Goal: Check status: Check status

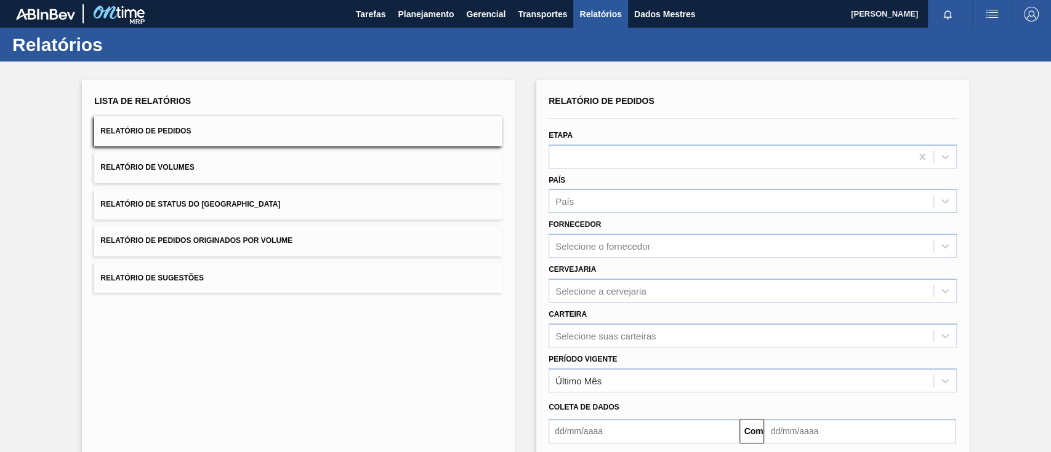
click at [337, 251] on button "Relatório de Pedidos Originados por Volume" at bounding box center [298, 241] width 408 height 30
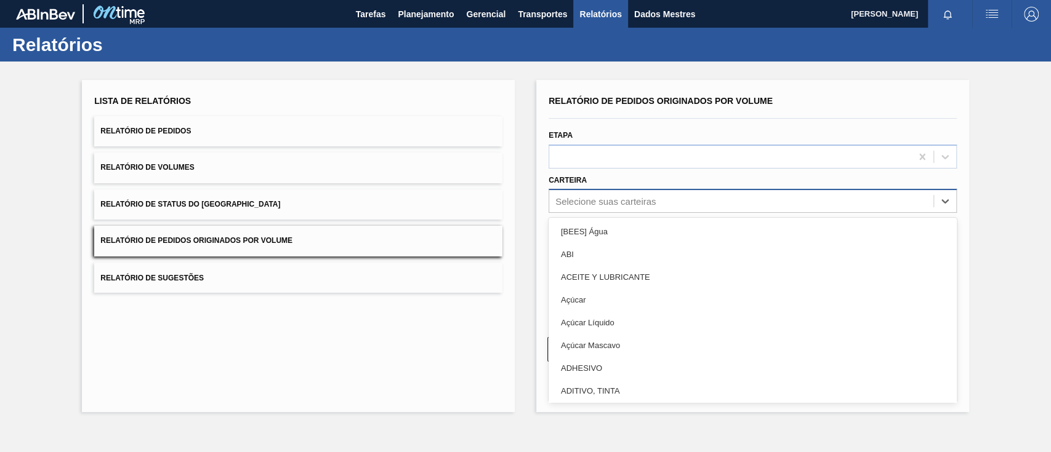
click at [606, 198] on font "Selecione suas carteiras" at bounding box center [605, 201] width 100 height 10
type input "gar"
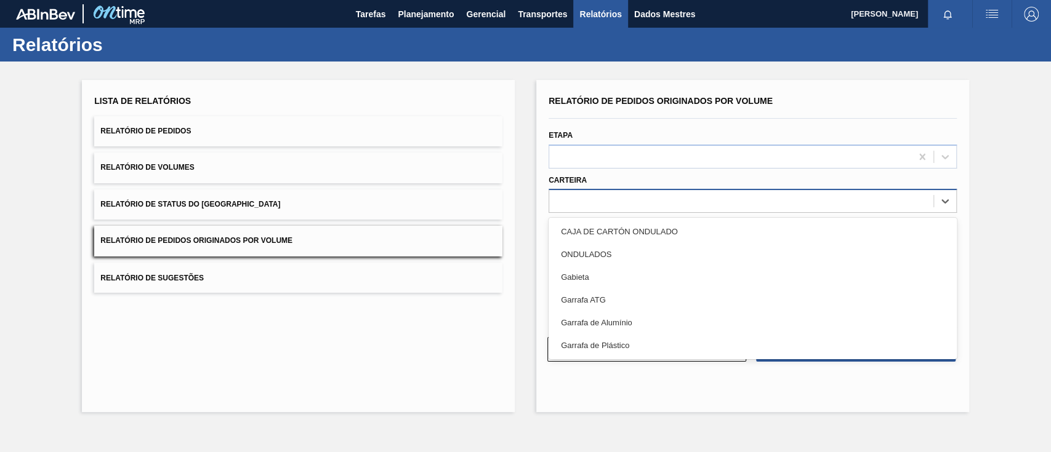
click at [585, 204] on div "ga" at bounding box center [741, 202] width 384 height 18
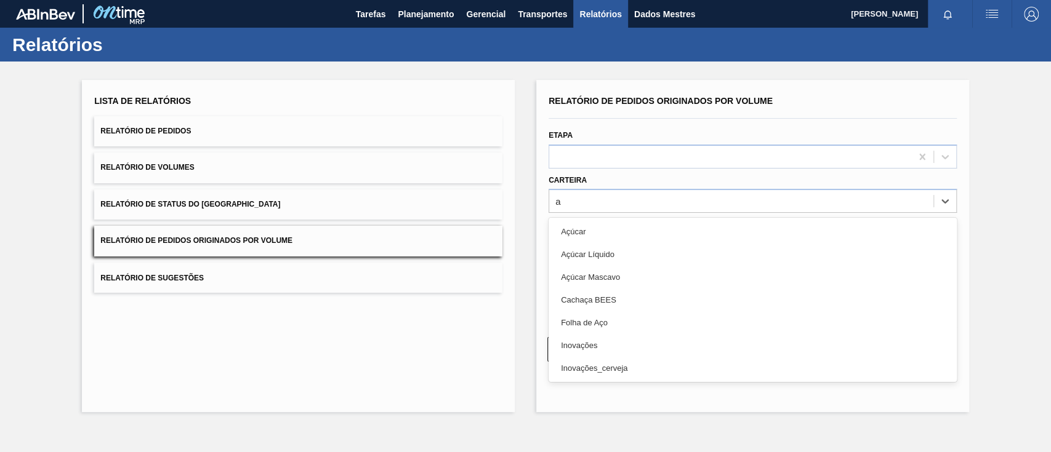
type input "aç"
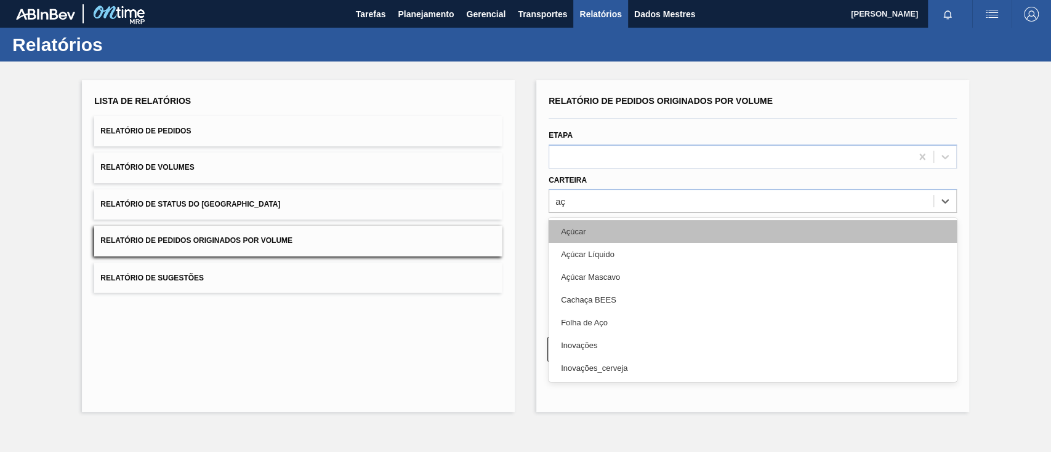
click at [559, 232] on div "Açúcar" at bounding box center [752, 231] width 408 height 23
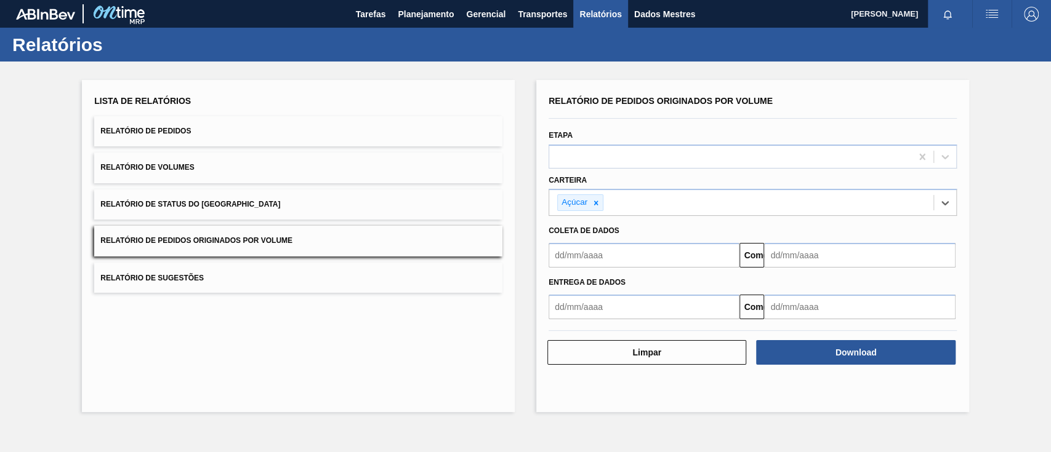
click at [585, 246] on input "text" at bounding box center [643, 255] width 191 height 25
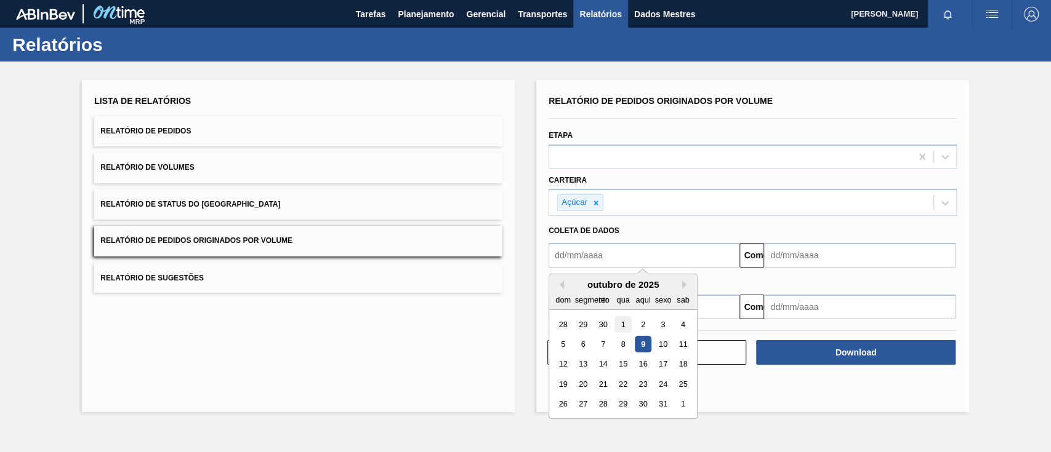
click at [630, 324] on div "1" at bounding box center [622, 324] width 17 height 17
type input "[DATE]"
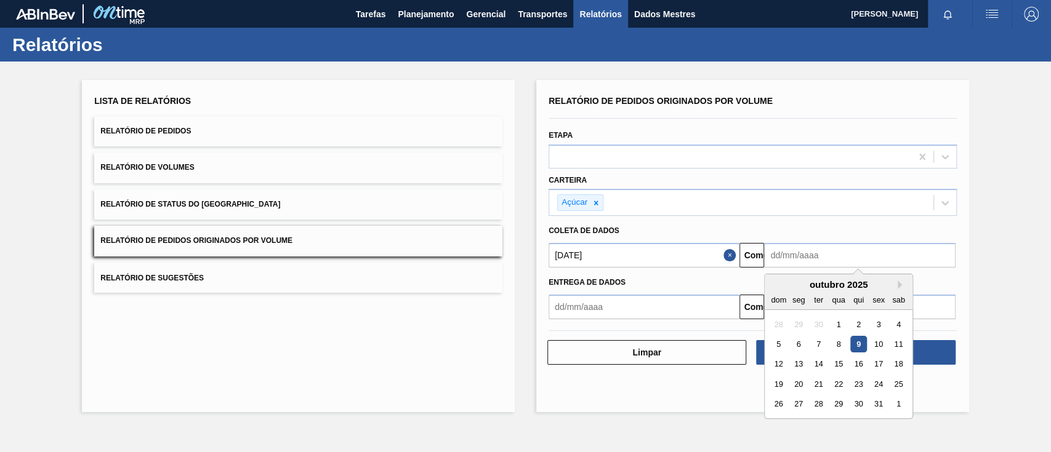
click at [806, 255] on input "text" at bounding box center [859, 255] width 191 height 25
click at [796, 364] on font "13" at bounding box center [798, 364] width 9 height 9
type input "[DATE]"
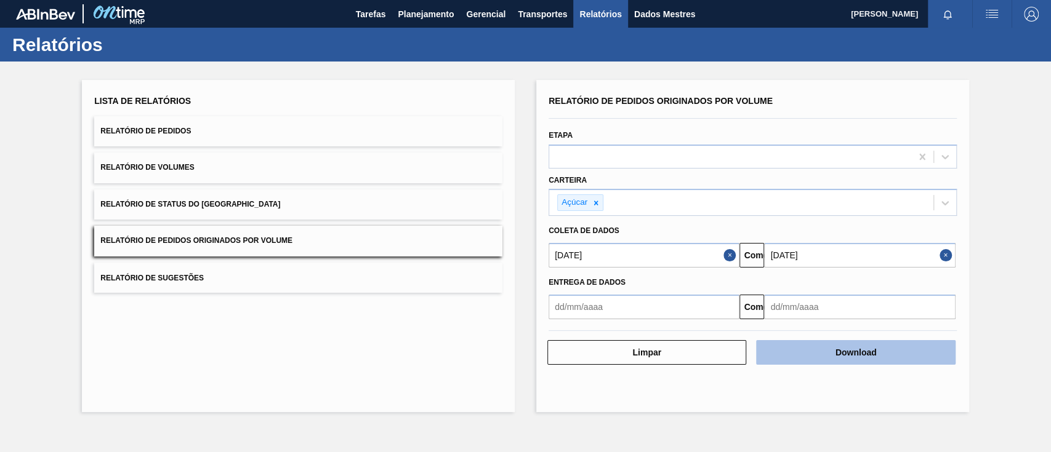
click at [849, 350] on font "Download" at bounding box center [855, 353] width 41 height 10
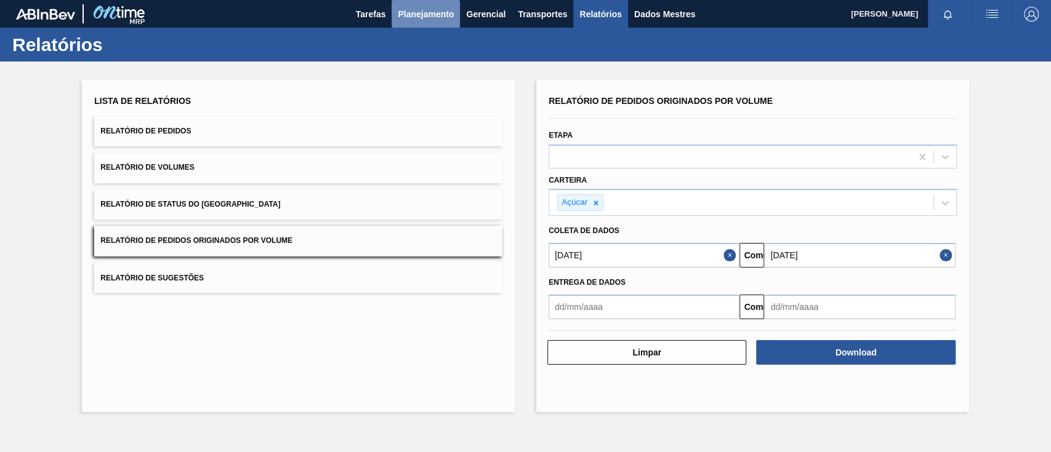
click at [430, 10] on font "Planejamento" at bounding box center [426, 14] width 56 height 10
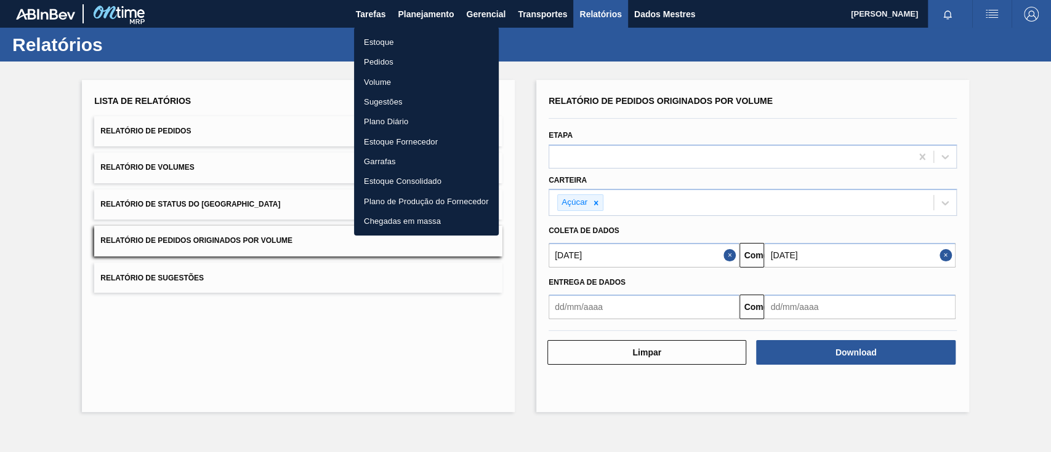
click at [371, 57] on font "Pedidos" at bounding box center [379, 61] width 30 height 9
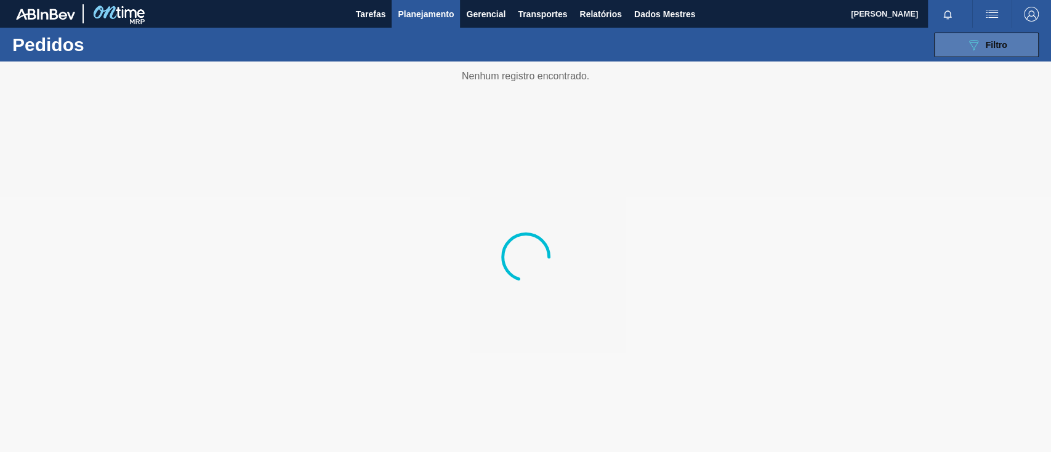
click at [987, 38] on div "089F7B8B-B2A5-4AFE-B5C0-19BA573D28AC Filtro" at bounding box center [986, 45] width 41 height 15
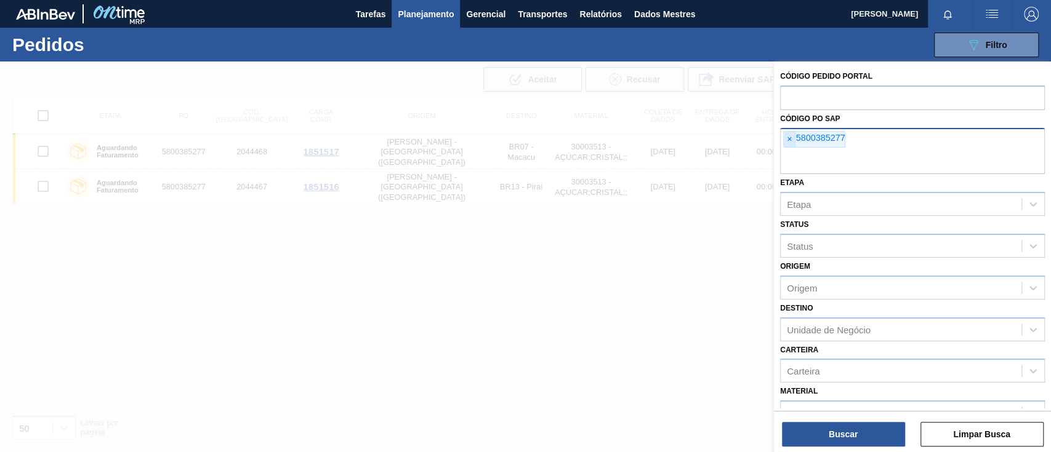
click at [791, 138] on font "×" at bounding box center [789, 139] width 5 height 10
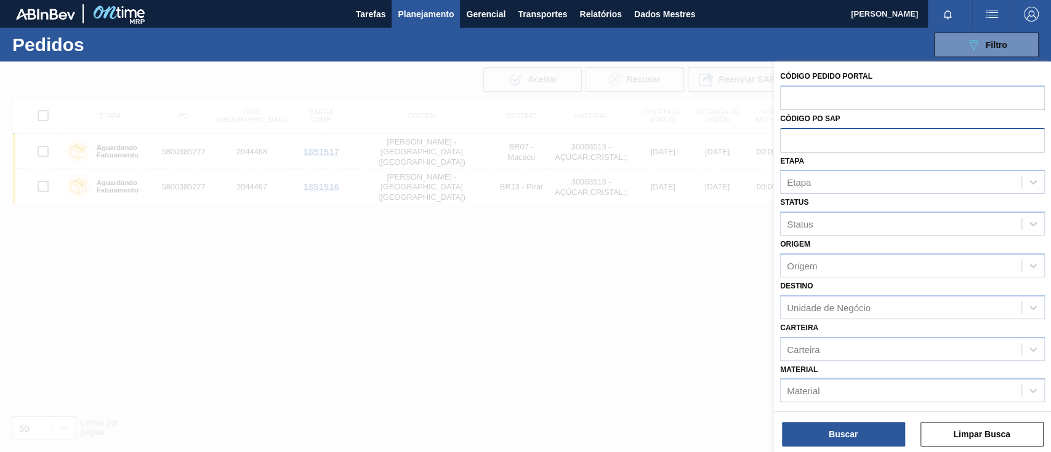
paste input "5800380965"
type input "5800380965"
drag, startPoint x: 874, startPoint y: 416, endPoint x: 845, endPoint y: 436, distance: 35.5
click at [872, 420] on div "Buscar Limpar Busca" at bounding box center [912, 428] width 277 height 34
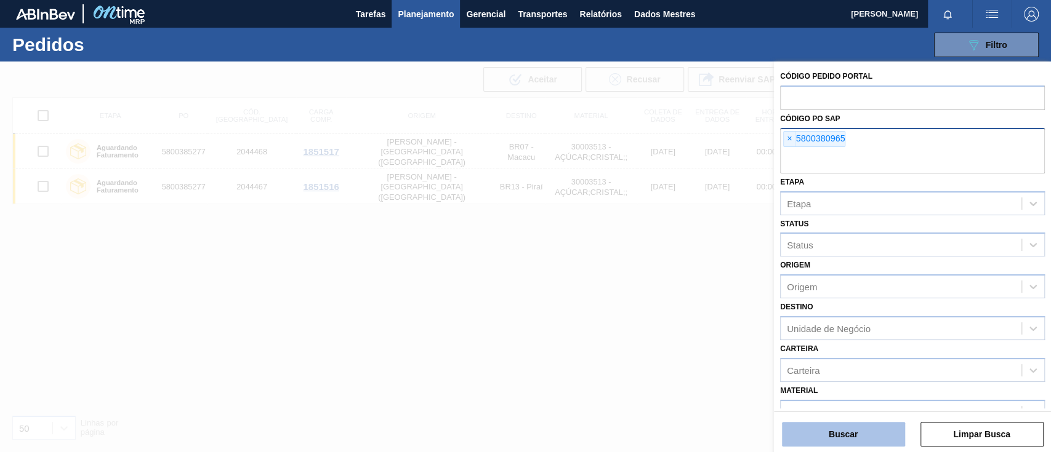
click at [843, 436] on font "Buscar" at bounding box center [843, 435] width 29 height 10
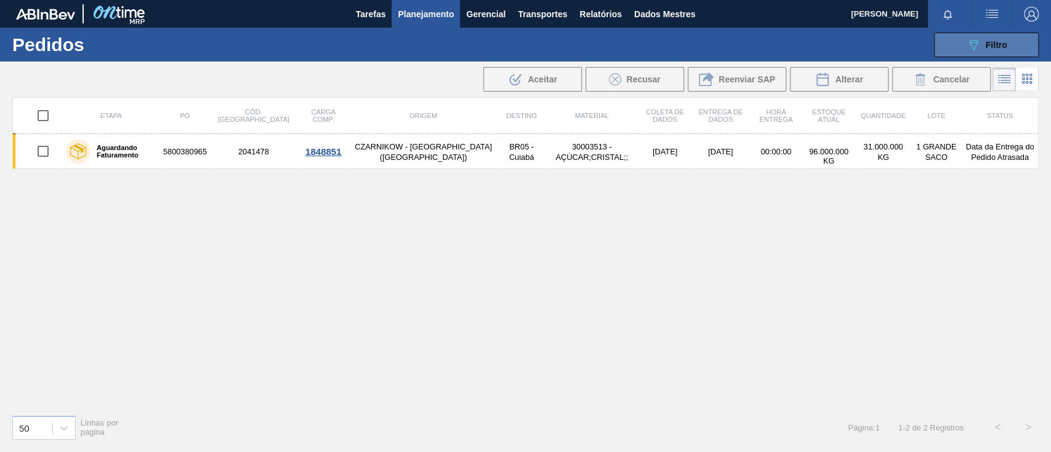
click at [1008, 49] on button "089F7B8B-B2A5-4AFE-B5C0-19BA573D28AC Filtro" at bounding box center [986, 45] width 105 height 25
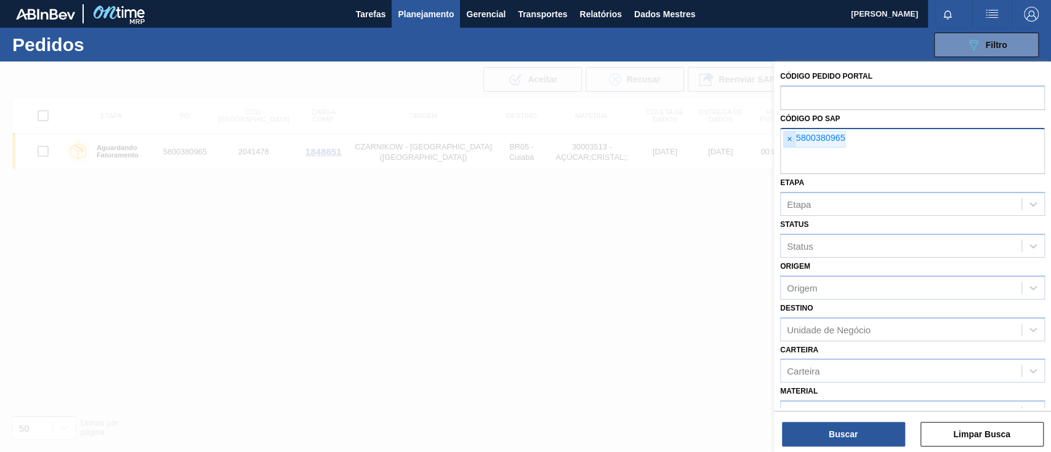
click at [790, 145] on span "×" at bounding box center [790, 140] width 12 height 16
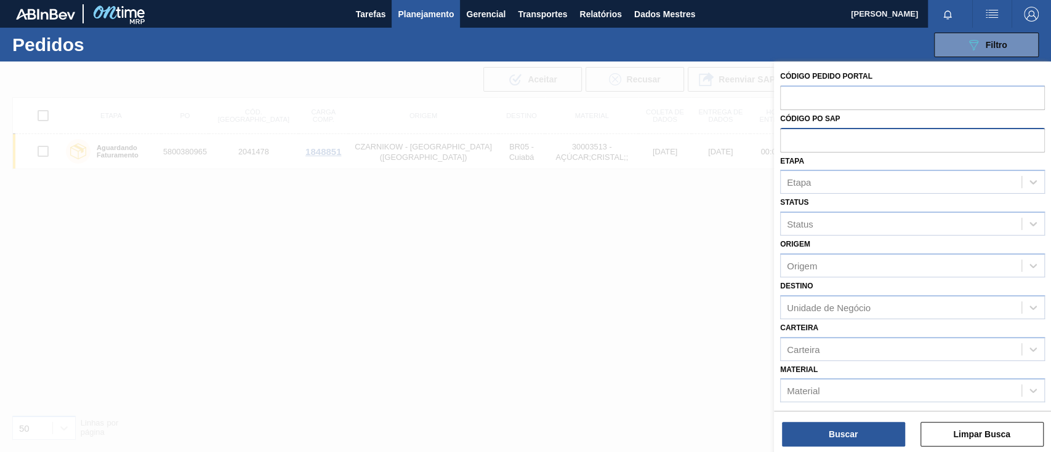
paste input "text"
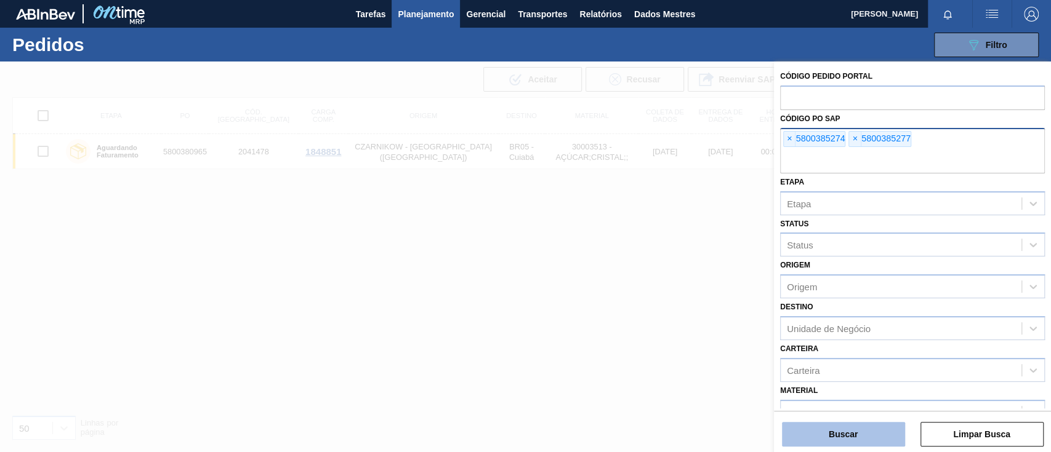
click at [853, 424] on div "Buscar Limpar Busca" at bounding box center [912, 428] width 277 height 34
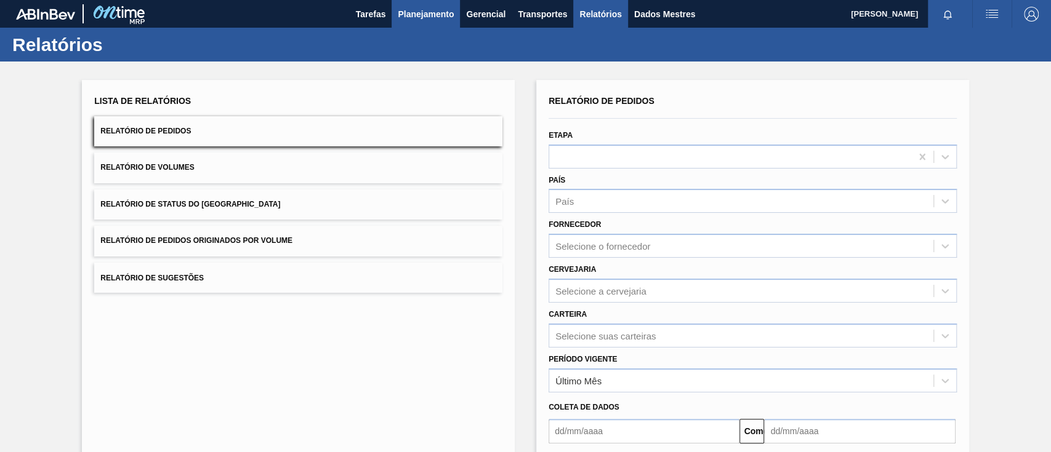
click at [414, 15] on font "Planejamento" at bounding box center [426, 14] width 56 height 10
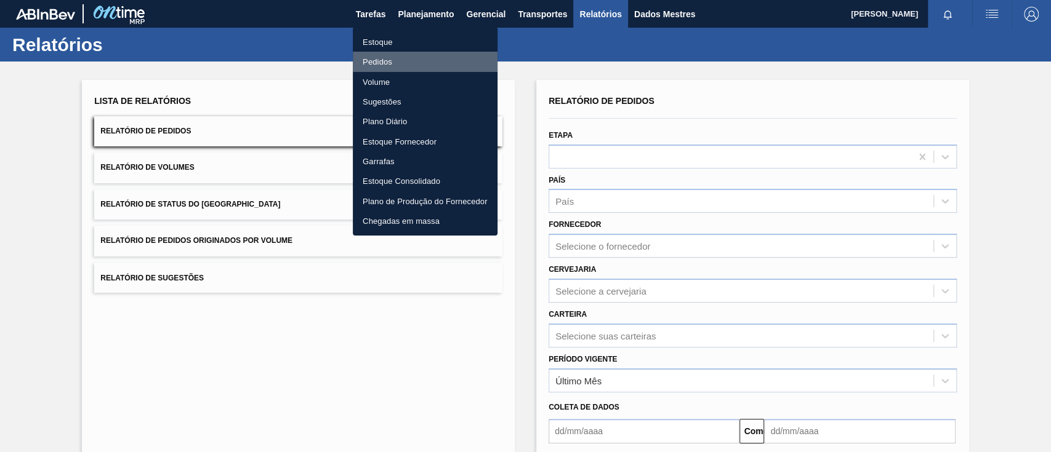
click at [372, 58] on font "Pedidos" at bounding box center [378, 61] width 30 height 9
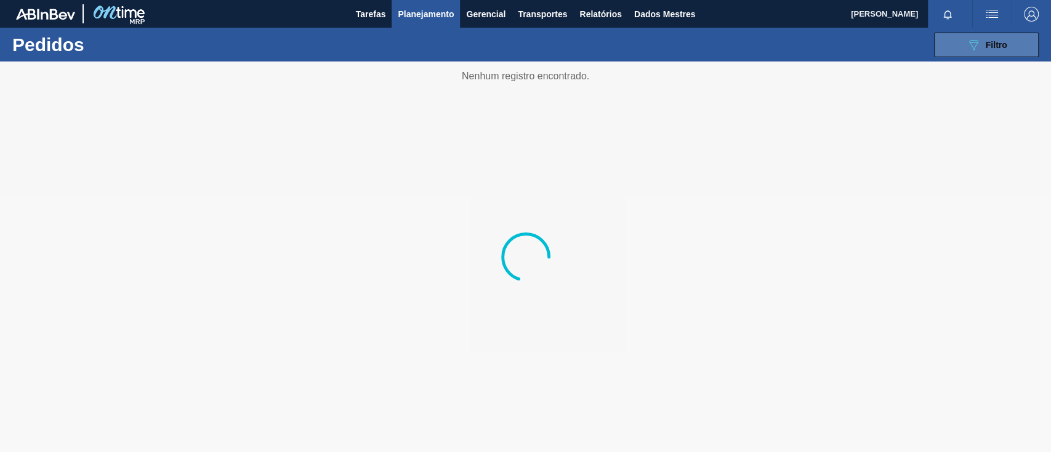
click at [953, 41] on button "089F7B8B-B2A5-4AFE-B5C0-19BA573D28AC Filtro" at bounding box center [986, 45] width 105 height 25
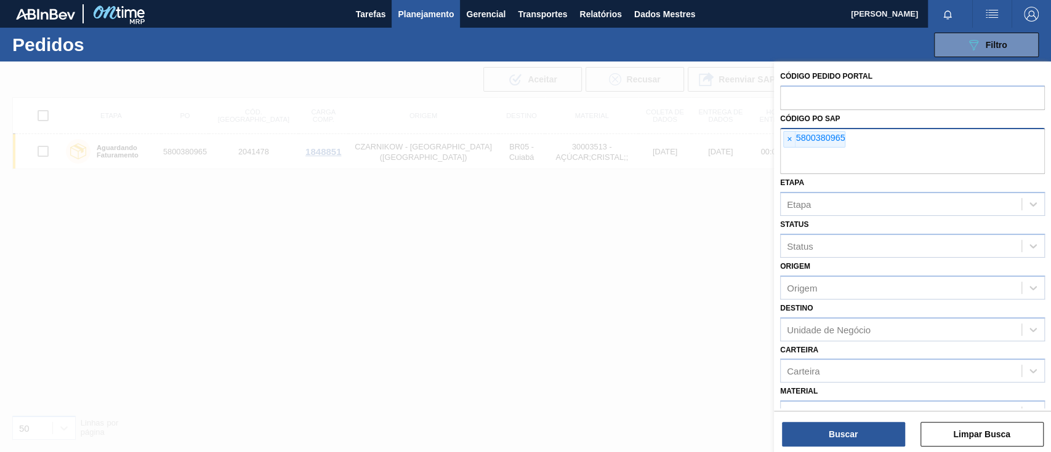
click at [781, 137] on div "× 5800380965" at bounding box center [912, 151] width 265 height 47
click at [789, 138] on font "×" at bounding box center [789, 139] width 5 height 10
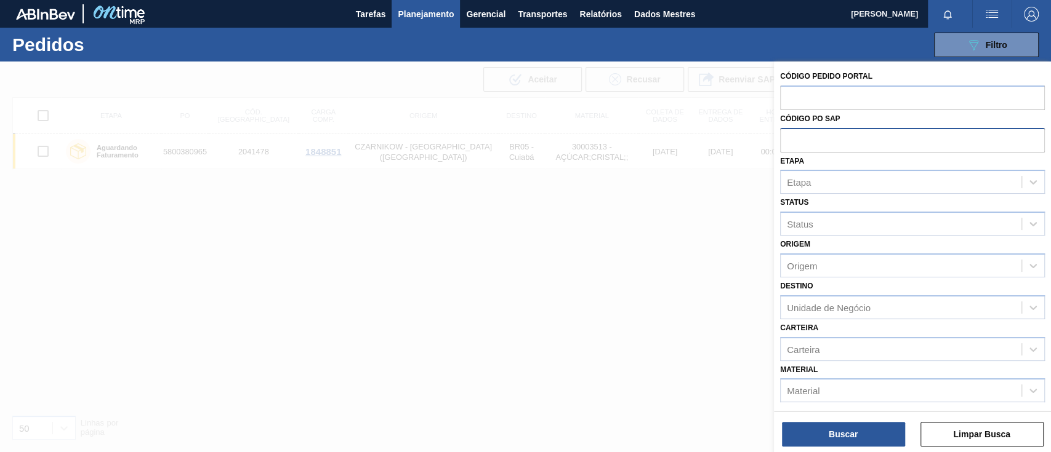
paste input "text"
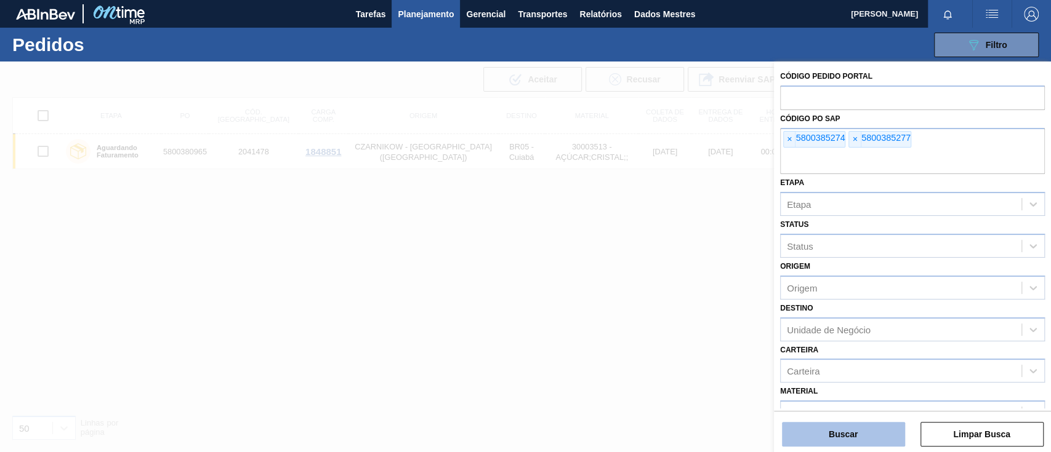
click at [827, 439] on button "Buscar" at bounding box center [843, 434] width 123 height 25
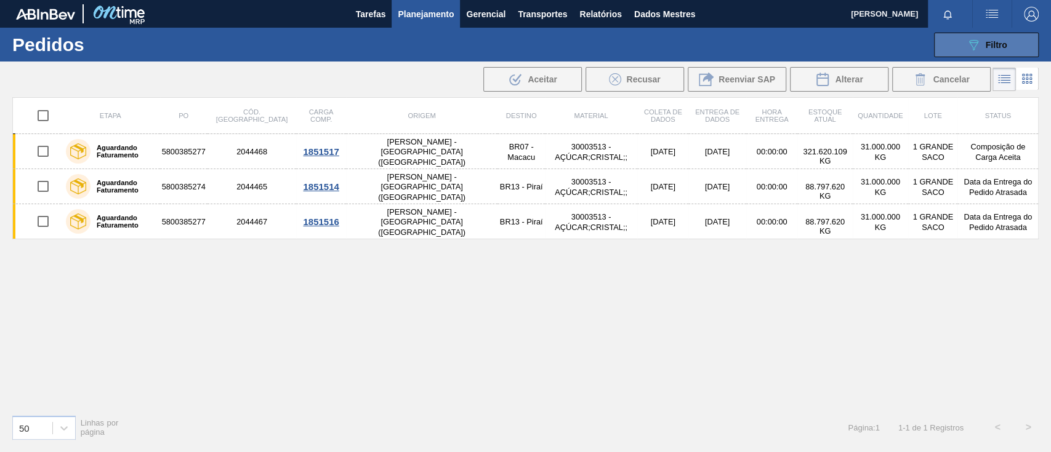
click at [990, 44] on font "Filtro" at bounding box center [996, 45] width 22 height 10
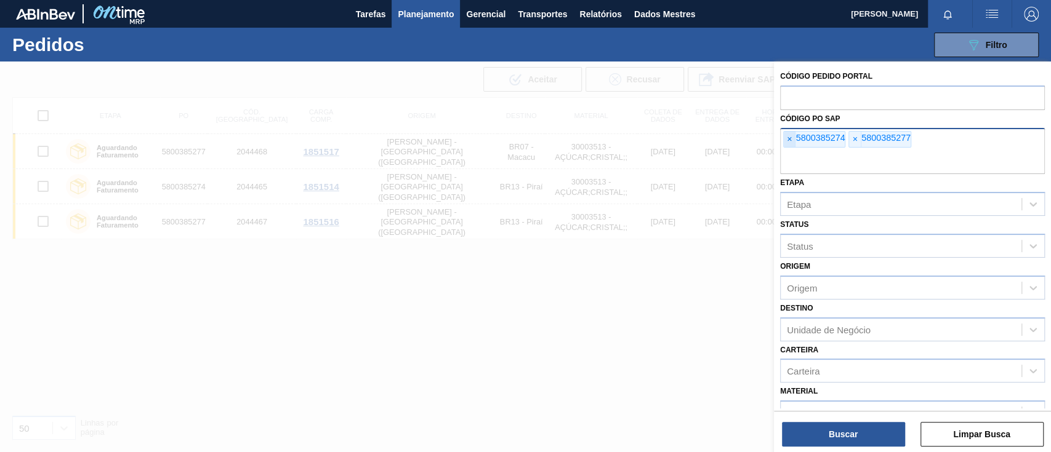
click at [788, 139] on font "×" at bounding box center [789, 139] width 5 height 10
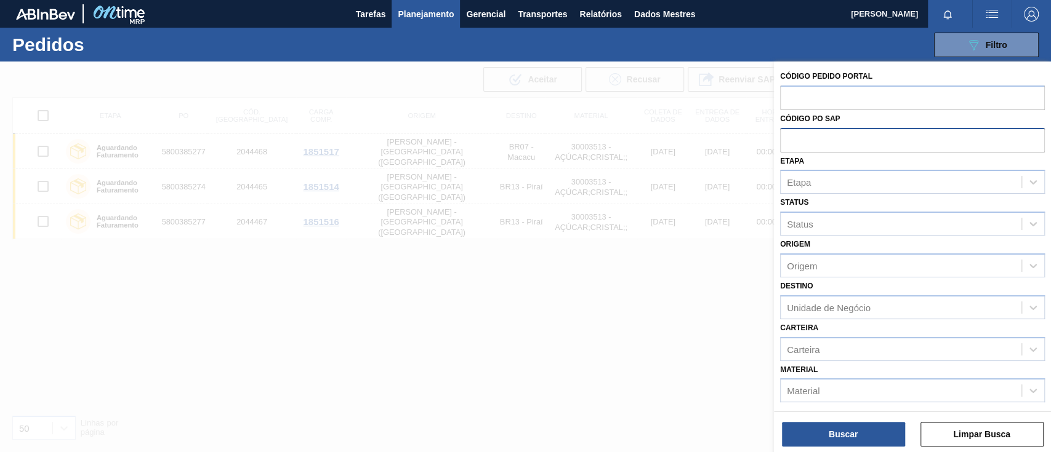
paste input "text"
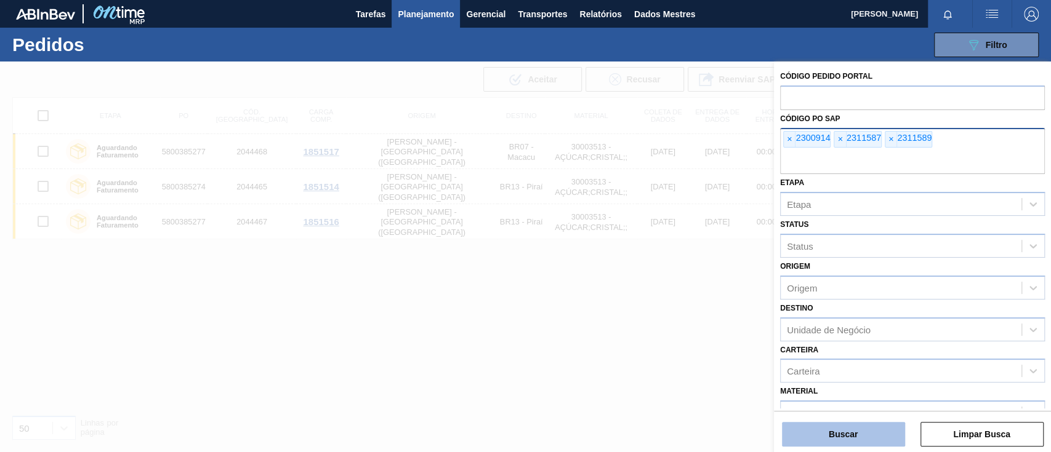
click at [857, 436] on button "Buscar" at bounding box center [843, 434] width 123 height 25
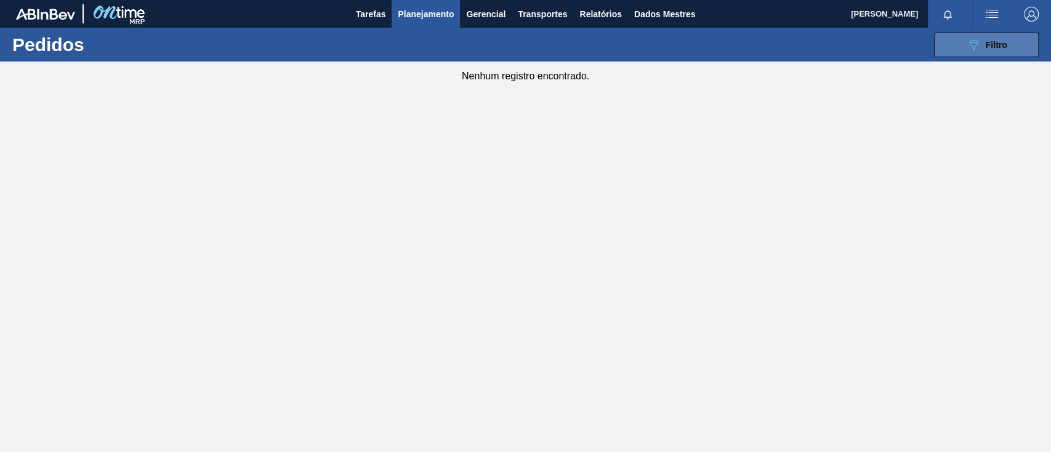
click at [1008, 47] on button "089F7B8B-B2A5-4AFE-B5C0-19BA573D28AC Filtro" at bounding box center [986, 45] width 105 height 25
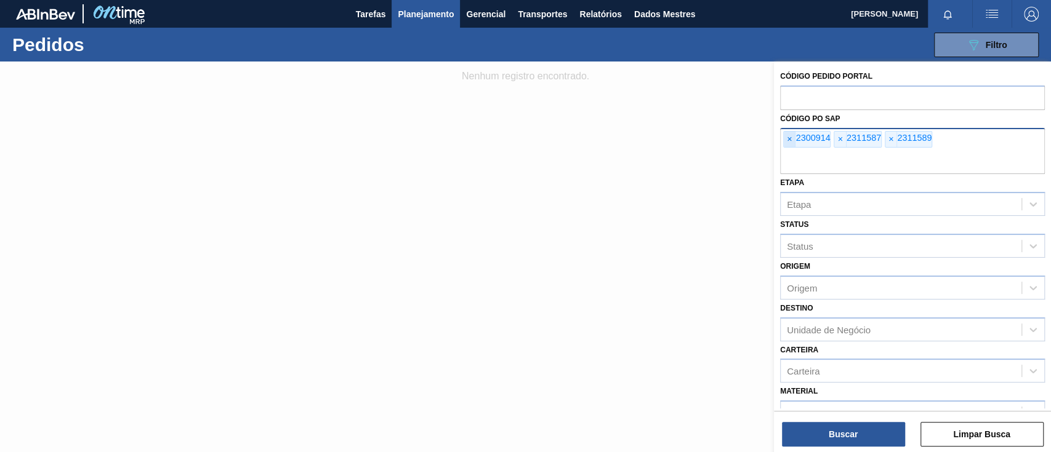
click at [787, 136] on font "×" at bounding box center [789, 139] width 5 height 10
click at [788, 136] on font "×" at bounding box center [789, 139] width 5 height 10
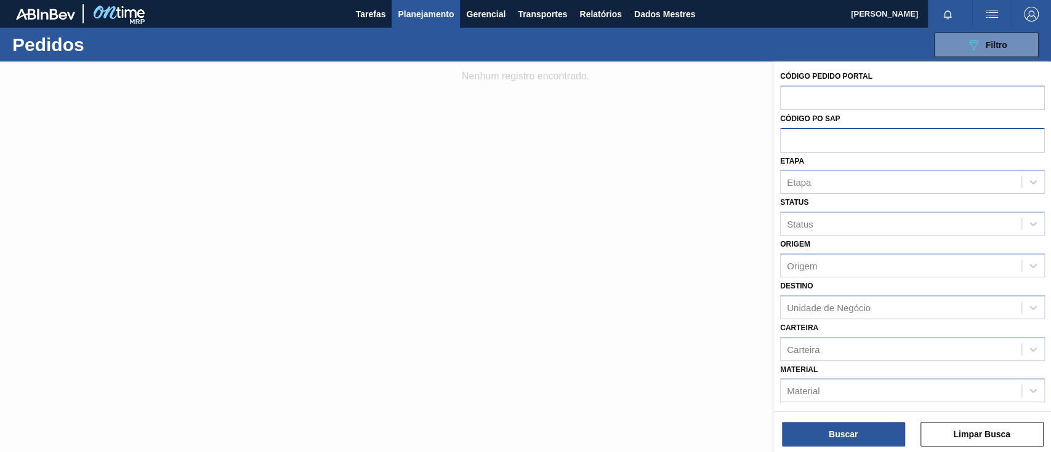
paste input "5800381004"
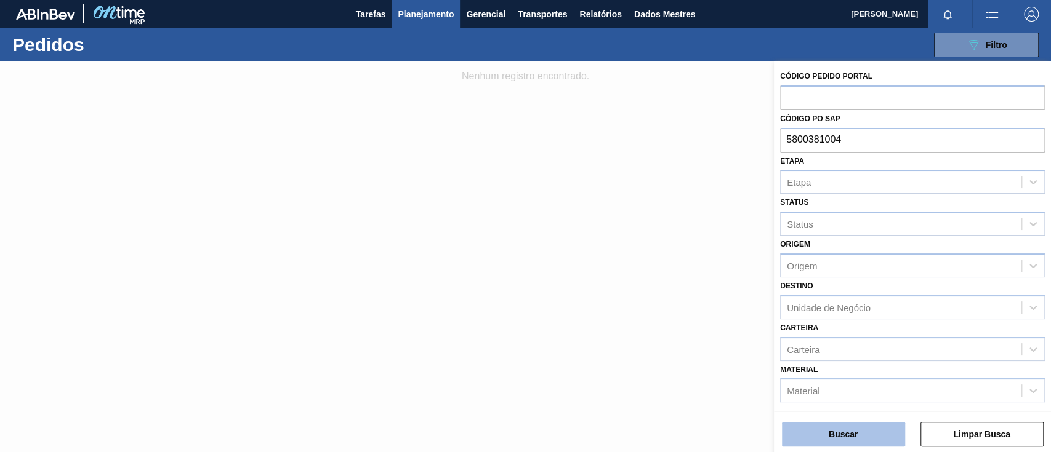
type input "5800381004"
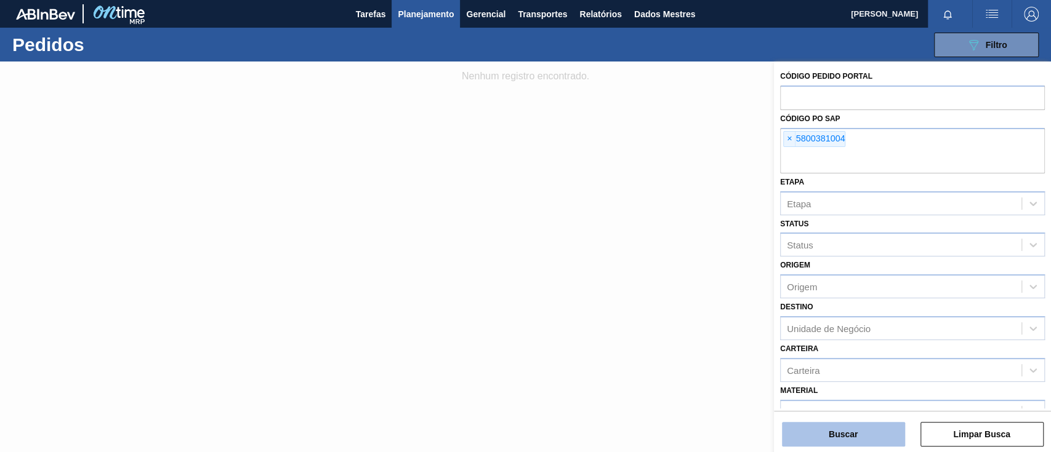
click at [864, 430] on button "Buscar" at bounding box center [843, 434] width 123 height 25
